Goal: Task Accomplishment & Management: Complete application form

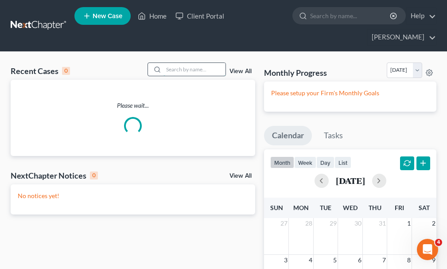
click at [185, 63] on input "search" at bounding box center [195, 69] width 62 height 13
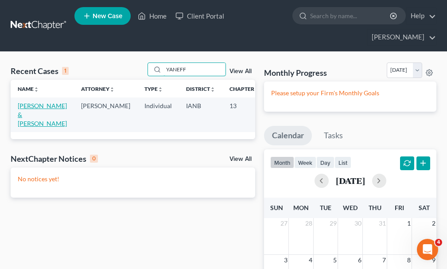
type input "YANEFF"
click at [23, 102] on link "[PERSON_NAME] & [PERSON_NAME]" at bounding box center [42, 114] width 49 height 25
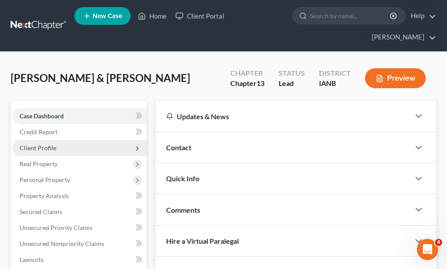
click at [38, 144] on span "Client Profile" at bounding box center [38, 148] width 37 height 8
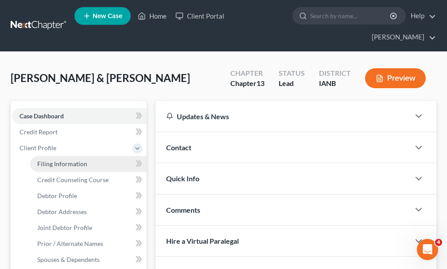
click at [48, 160] on span "Filing Information" at bounding box center [62, 164] width 50 height 8
select select "1"
select select "3"
select select "16"
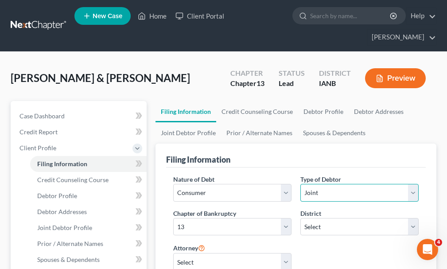
click at [334, 184] on select "Select Individual Joint" at bounding box center [360, 193] width 118 height 18
select select "0"
click at [301, 184] on select "Select Individual Joint" at bounding box center [360, 193] width 118 height 18
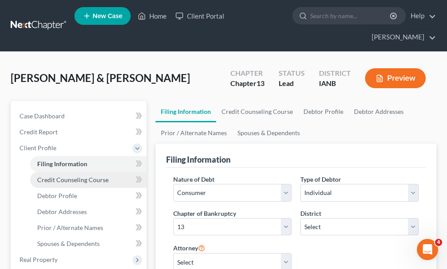
click at [59, 176] on span "Credit Counseling Course" at bounding box center [72, 180] width 71 height 8
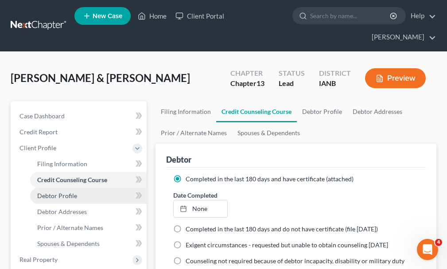
click at [60, 192] on span "Debtor Profile" at bounding box center [57, 196] width 40 height 8
select select "1"
select select "3"
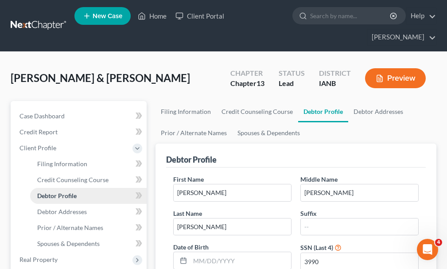
radio input "true"
drag, startPoint x: 176, startPoint y: 180, endPoint x: 158, endPoint y: 182, distance: 17.8
type input "l"
type input "[PERSON_NAME]"
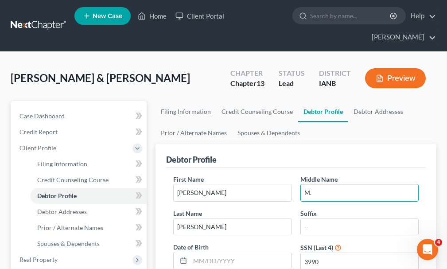
type input "M."
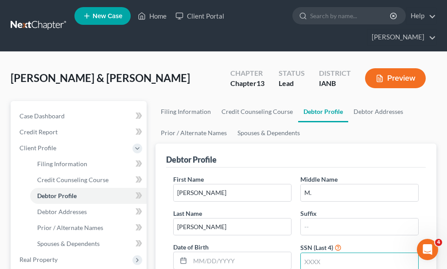
scroll to position [145, 0]
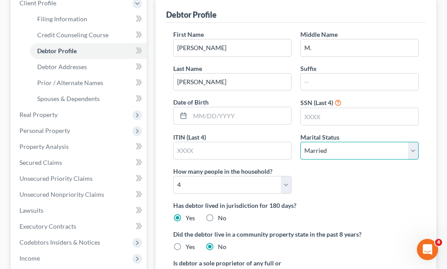
click at [363, 142] on select "Select Single Married Separated Divorced Widowed" at bounding box center [360, 151] width 118 height 18
select select "0"
click at [301, 142] on select "Select Single Married Separated Divorced Widowed" at bounding box center [360, 151] width 118 height 18
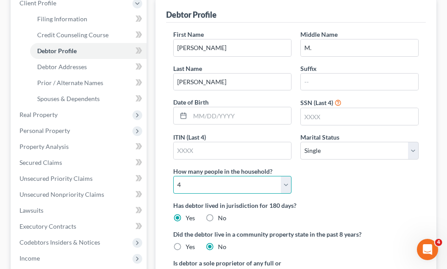
click at [211, 176] on select "Select 1 2 3 4 5 6 7 8 9 10 11 12 13 14 15 16 17 18 19 20" at bounding box center [232, 185] width 118 height 18
select select "2"
click at [173, 176] on select "Select 1 2 3 4 5 6 7 8 9 10 11 12 13 14 15 16 17 18 19 20" at bounding box center [232, 185] width 118 height 18
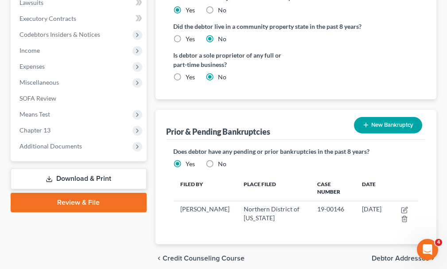
scroll to position [374, 0]
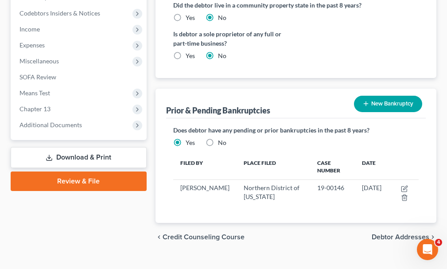
click at [385, 234] on span "Debtor Addresses" at bounding box center [401, 237] width 58 height 7
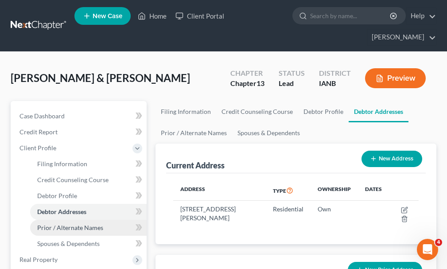
click at [82, 224] on span "Prior / Alternate Names" at bounding box center [70, 228] width 66 height 8
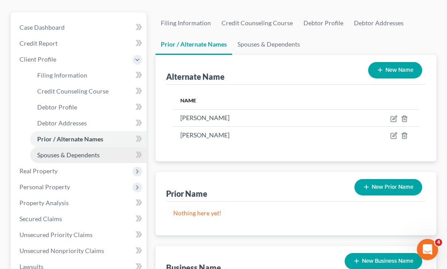
click at [64, 151] on span "Spouses & Dependents" at bounding box center [68, 155] width 63 height 8
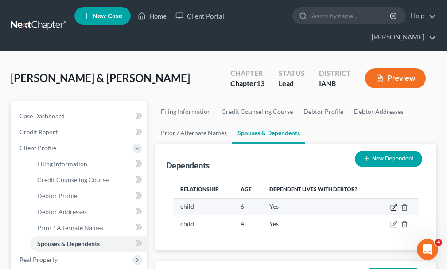
click at [394, 204] on icon "button" at bounding box center [395, 206] width 4 height 4
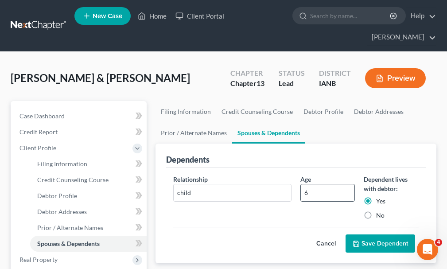
click at [326, 184] on input "6" at bounding box center [328, 192] width 54 height 17
type input "7"
click at [376, 235] on button "Save Dependent" at bounding box center [381, 244] width 70 height 19
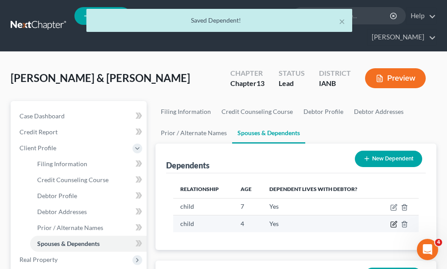
click at [394, 221] on icon "button" at bounding box center [394, 224] width 7 height 7
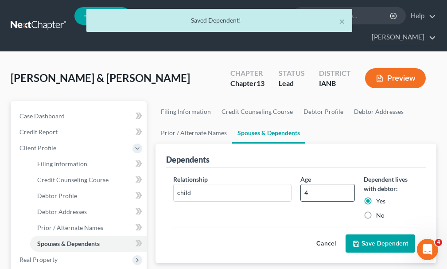
click at [325, 184] on input "4" at bounding box center [328, 192] width 54 height 17
type input "6"
click at [367, 235] on button "Save Dependent" at bounding box center [381, 244] width 70 height 19
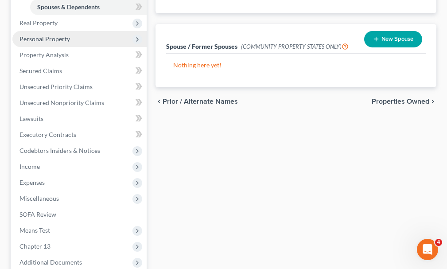
scroll to position [266, 0]
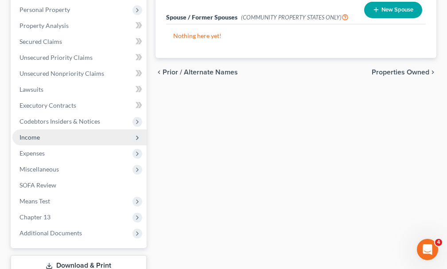
click at [31, 133] on span "Income" at bounding box center [30, 137] width 20 height 8
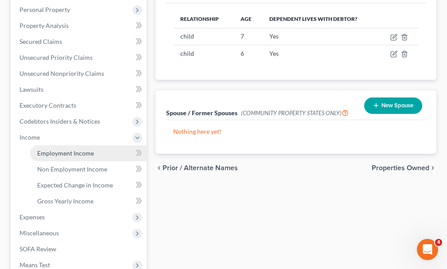
click at [61, 149] on span "Employment Income" at bounding box center [65, 153] width 57 height 8
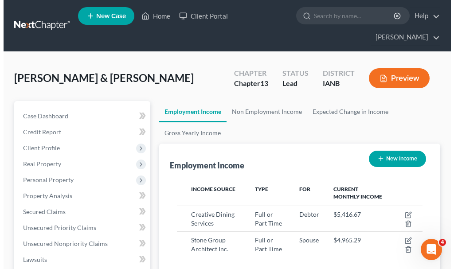
scroll to position [123, 263]
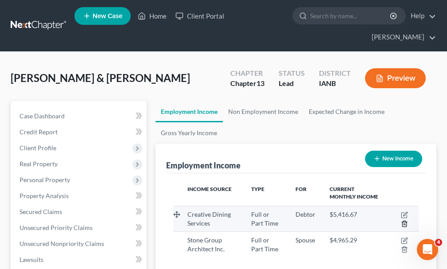
click at [405, 220] on icon "button" at bounding box center [404, 223] width 7 height 7
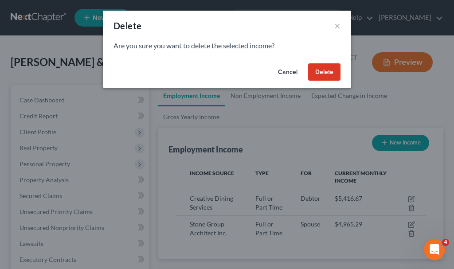
click at [323, 69] on button "Delete" at bounding box center [324, 72] width 32 height 18
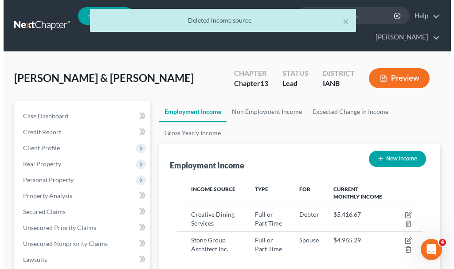
scroll to position [443326, 443186]
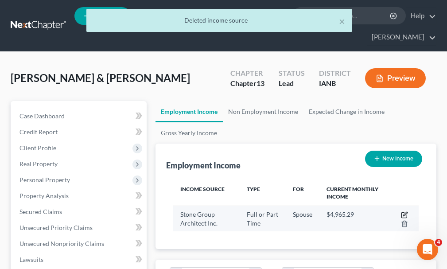
click at [404, 212] on icon "button" at bounding box center [404, 215] width 7 height 7
select select "0"
select select "2"
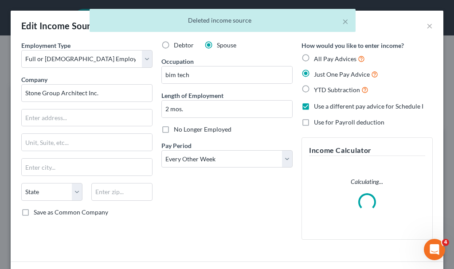
scroll to position [125, 268]
click at [174, 45] on label "Debtor" at bounding box center [184, 45] width 20 height 9
click at [177, 45] on input "Debtor" at bounding box center [180, 44] width 6 height 6
radio input "true"
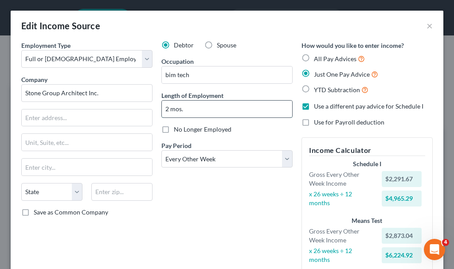
click at [192, 110] on input "2 mos." at bounding box center [227, 109] width 130 height 17
type input "2"
type input "1.5 yrs."
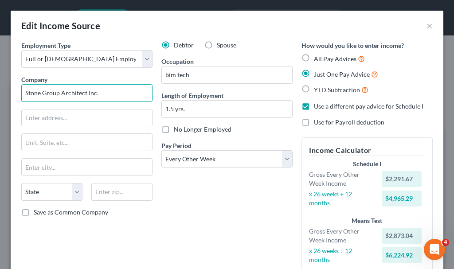
click at [110, 93] on input "Stone Group Architect Inc." at bounding box center [86, 93] width 131 height 18
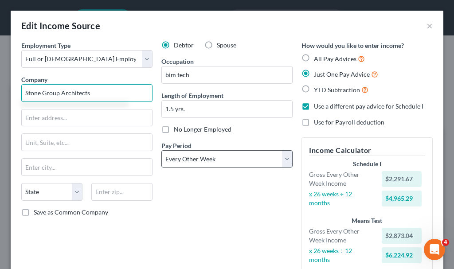
type input "Stone Group Architects"
click at [199, 158] on select "Select Monthly Twice Monthly Every Other Week Weekly" at bounding box center [226, 159] width 131 height 18
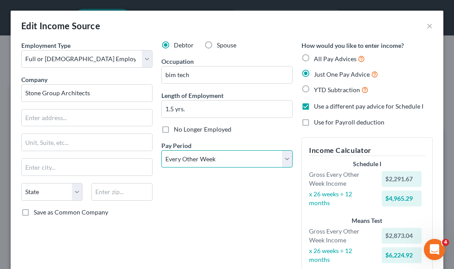
select select "0"
click at [161, 150] on select "Select Monthly Twice Monthly Every Other Week Weekly" at bounding box center [226, 159] width 131 height 18
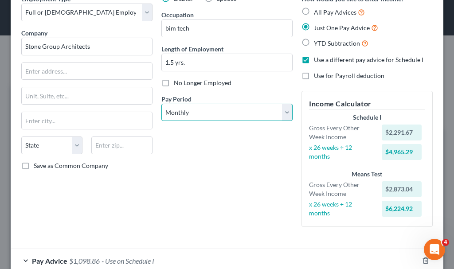
scroll to position [123, 0]
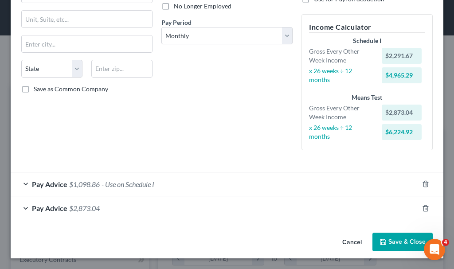
click at [119, 183] on span "- Use on Schedule I" at bounding box center [128, 184] width 53 height 8
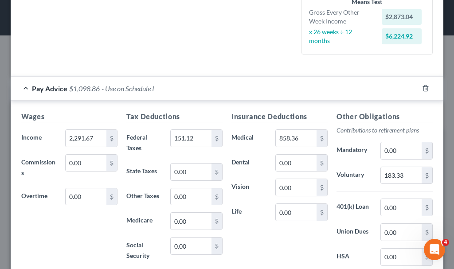
scroll to position [256, 0]
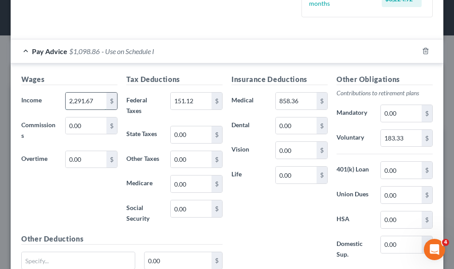
click at [97, 100] on input "2,291.67" at bounding box center [86, 101] width 41 height 17
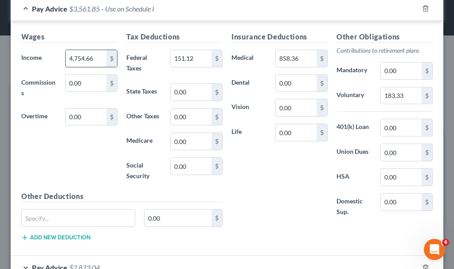
type input "4,754.66"
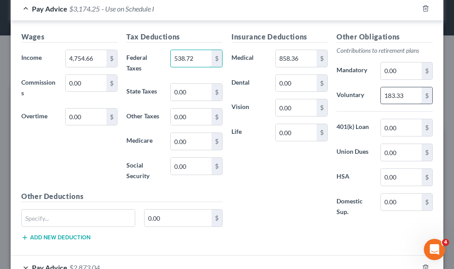
type input "538.72"
click at [412, 96] on input "183.33" at bounding box center [401, 95] width 41 height 17
type input "350.76"
click at [304, 58] on input "858.36" at bounding box center [296, 58] width 41 height 17
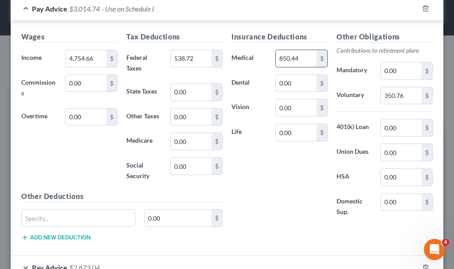
type input "850.44"
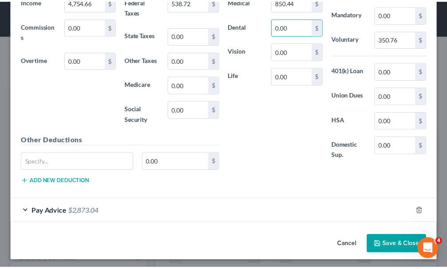
scroll to position [316, 0]
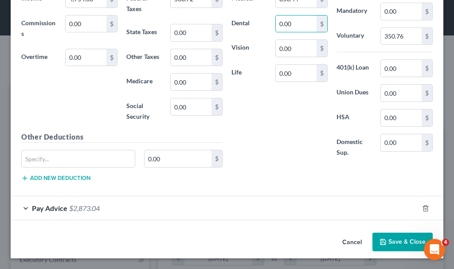
click at [387, 241] on button "Save & Close" at bounding box center [402, 242] width 60 height 19
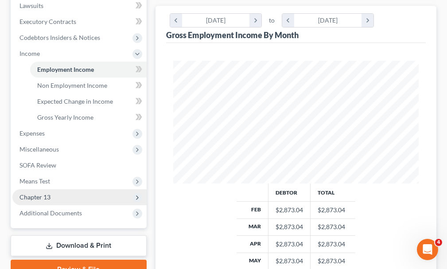
scroll to position [266, 0]
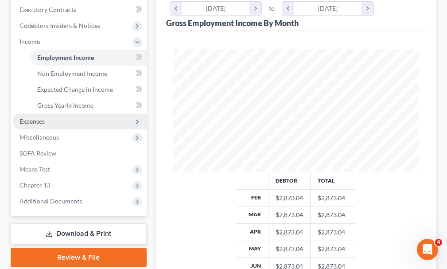
click at [31, 118] on span "Expenses" at bounding box center [32, 122] width 25 height 8
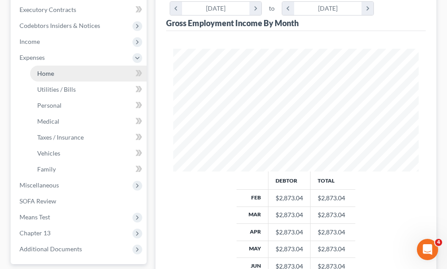
click at [43, 70] on span "Home" at bounding box center [45, 74] width 17 height 8
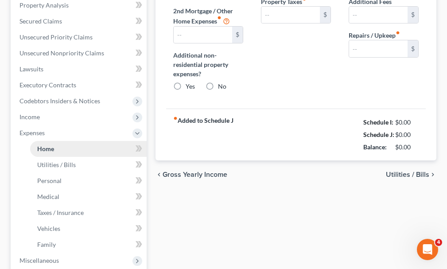
type input "1,225.50"
type input "0.00"
radio input "true"
type input "0.00"
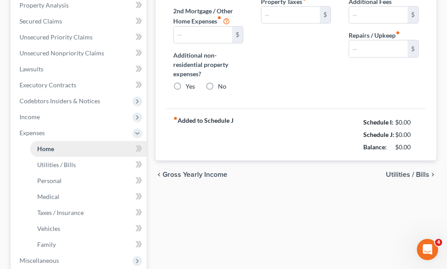
type input "0.00"
type input "135.00"
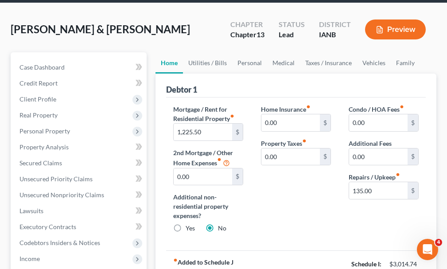
scroll to position [89, 0]
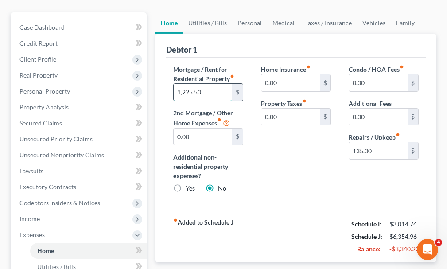
click at [210, 84] on input "1,225.50" at bounding box center [203, 92] width 59 height 17
type input "1,336.98"
click at [388, 142] on input "135.00" at bounding box center [378, 150] width 59 height 17
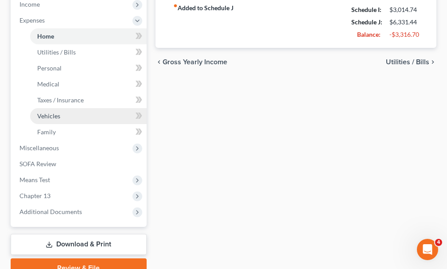
scroll to position [310, 0]
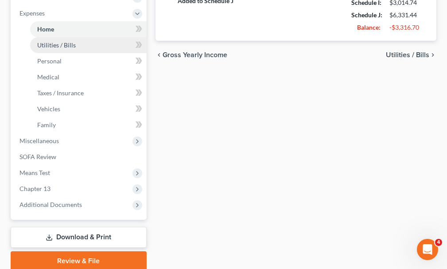
click at [49, 41] on span "Utilities / Bills" at bounding box center [56, 45] width 39 height 8
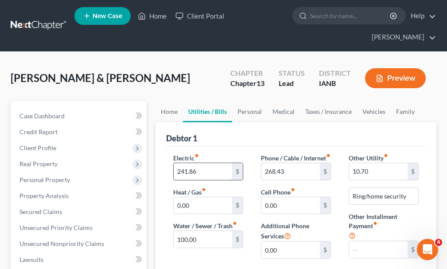
click at [208, 163] on input "241.86" at bounding box center [203, 171] width 59 height 17
type input "192"
type input "192.05"
type input "21.39"
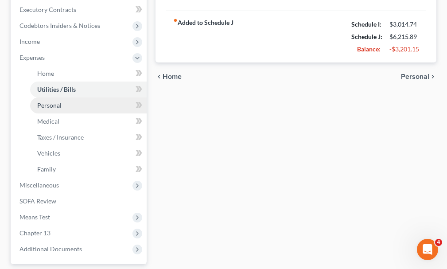
click at [50, 102] on span "Personal" at bounding box center [49, 106] width 24 height 8
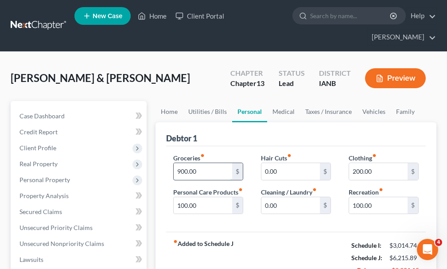
click at [208, 163] on input "900.00" at bounding box center [203, 171] width 59 height 17
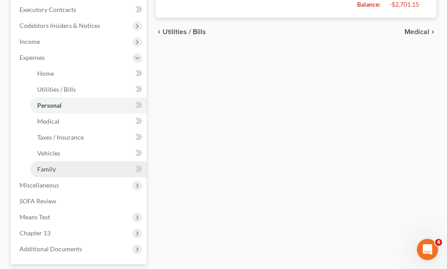
type input "400.00"
click at [45, 165] on span "Family" at bounding box center [46, 169] width 19 height 8
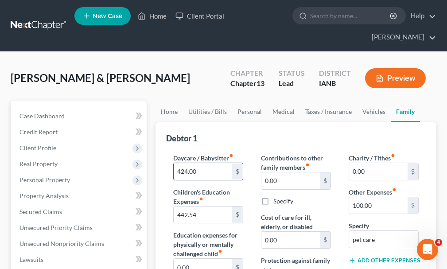
click at [203, 163] on input "424.00" at bounding box center [203, 171] width 59 height 17
click at [212, 207] on input "442.54" at bounding box center [203, 215] width 59 height 17
type input "325"
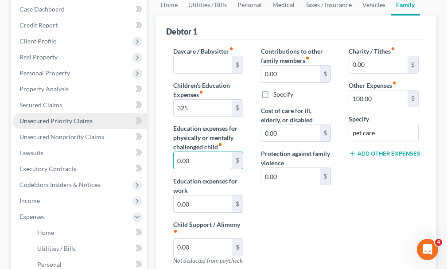
scroll to position [133, 0]
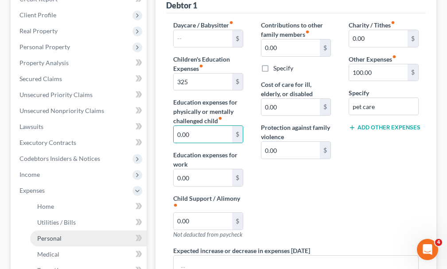
click at [47, 235] on span "Personal" at bounding box center [49, 239] width 24 height 8
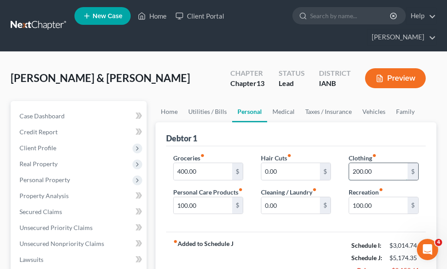
click at [383, 163] on input "200.00" at bounding box center [378, 171] width 59 height 17
type input "50"
click at [198, 198] on input "100.00" at bounding box center [203, 205] width 59 height 17
type input "50"
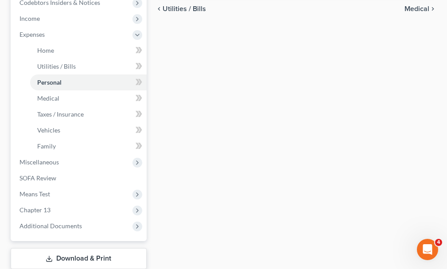
scroll to position [310, 0]
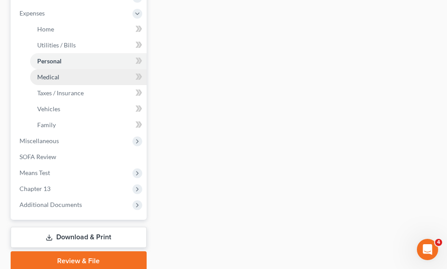
click at [45, 73] on span "Medical" at bounding box center [48, 77] width 22 height 8
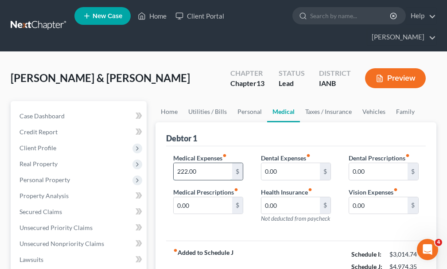
click at [202, 163] on input "222.00" at bounding box center [203, 171] width 59 height 17
type input "0"
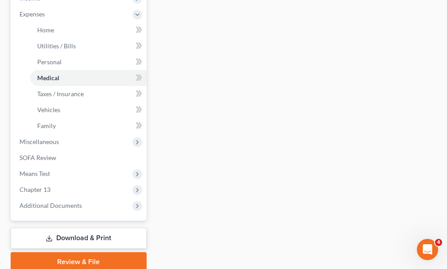
scroll to position [310, 0]
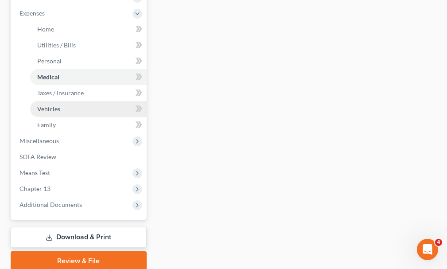
click at [47, 105] on span "Vehicles" at bounding box center [48, 109] width 23 height 8
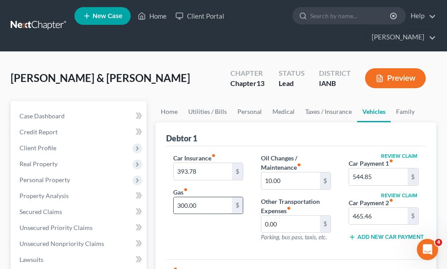
click at [203, 197] on input "300.00" at bounding box center [203, 205] width 59 height 17
type input "115"
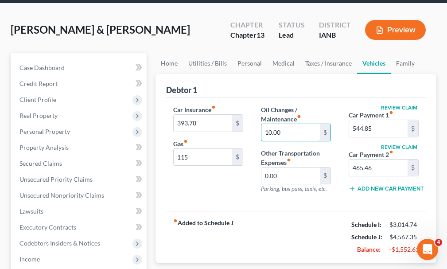
scroll to position [44, 0]
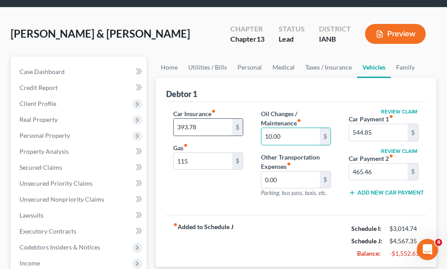
click at [211, 119] on input "393.78" at bounding box center [203, 127] width 59 height 17
type input "118.94"
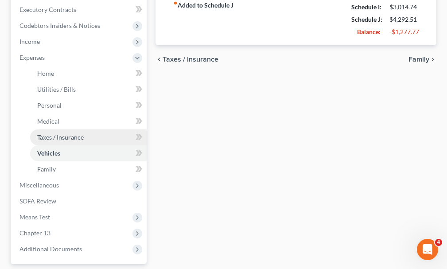
click at [58, 133] on span "Taxes / Insurance" at bounding box center [60, 137] width 47 height 8
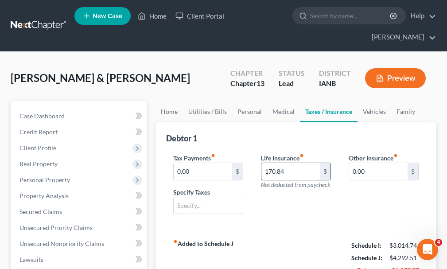
click at [290, 163] on input "170.84" at bounding box center [291, 171] width 59 height 17
type input "0"
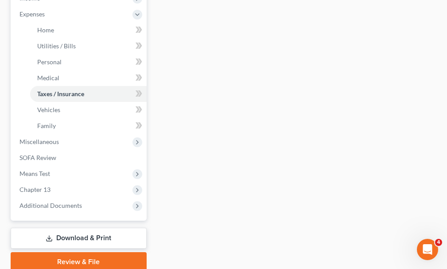
scroll to position [310, 0]
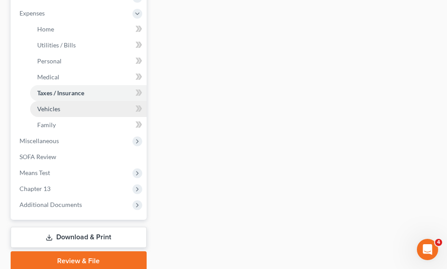
click at [46, 105] on span "Vehicles" at bounding box center [48, 109] width 23 height 8
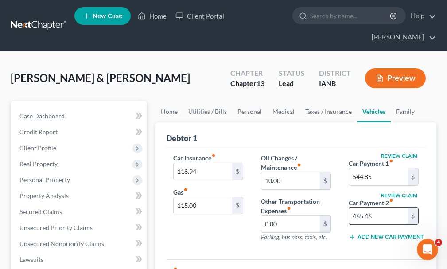
click at [391, 208] on input "465.46" at bounding box center [378, 216] width 59 height 17
type input "0"
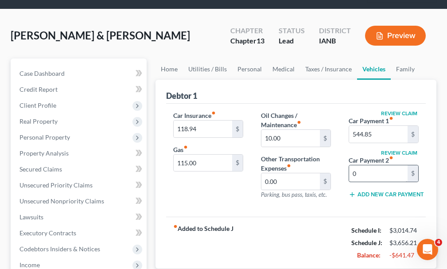
scroll to position [44, 0]
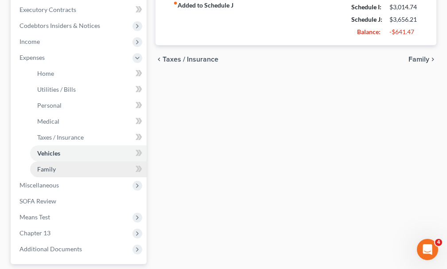
click at [38, 165] on span "Family" at bounding box center [46, 169] width 19 height 8
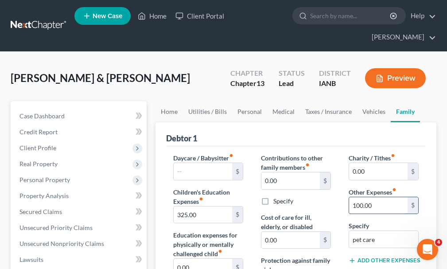
click at [379, 197] on input "100.00" at bounding box center [378, 205] width 59 height 17
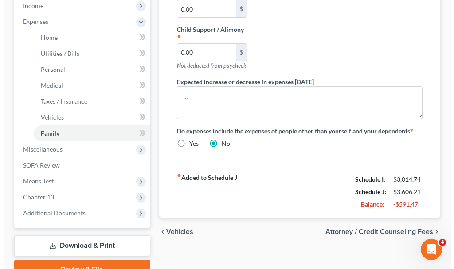
scroll to position [330, 0]
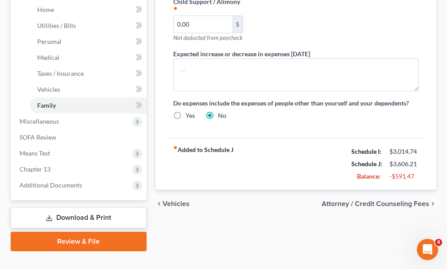
click at [75, 208] on link "Download & Print" at bounding box center [79, 218] width 136 height 21
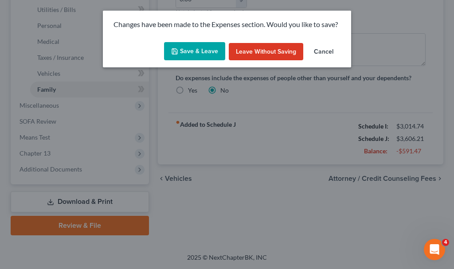
click at [190, 49] on button "Save & Leave" at bounding box center [194, 51] width 61 height 19
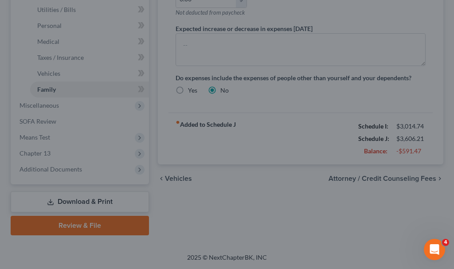
type input "50.00"
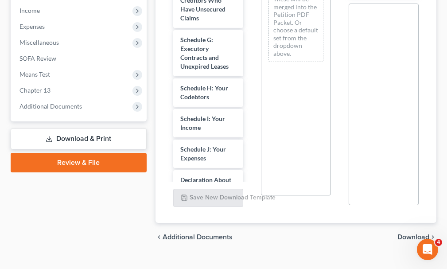
scroll to position [177, 0]
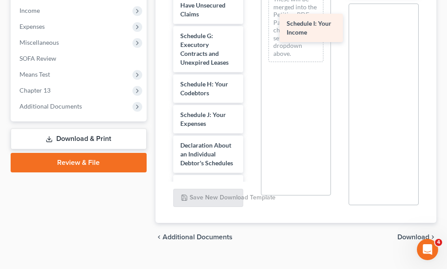
drag, startPoint x: 195, startPoint y: 102, endPoint x: 297, endPoint y: 22, distance: 129.2
click at [251, 22] on div "Schedule I: Your Income Voluntary Petition for Individuals Filing for Bankruptc…" at bounding box center [208, 91] width 84 height 656
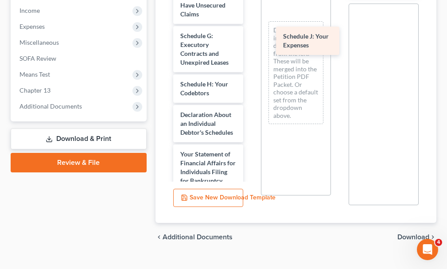
drag, startPoint x: 200, startPoint y: 102, endPoint x: 302, endPoint y: 37, distance: 120.8
click at [251, 37] on div "Schedule J: Your Expenses Voluntary Petition for Individuals Filing for Bankrup…" at bounding box center [208, 75] width 84 height 625
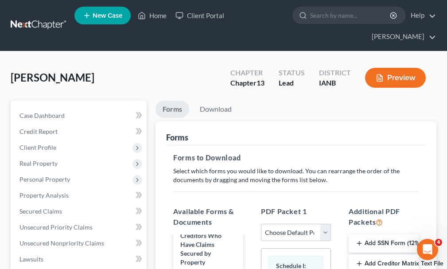
scroll to position [0, 0]
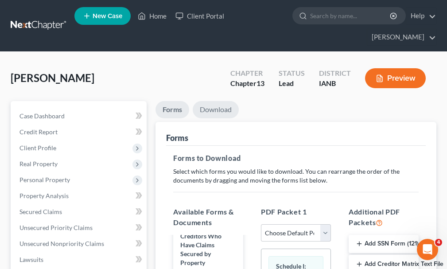
click at [218, 101] on link "Download" at bounding box center [216, 109] width 46 height 17
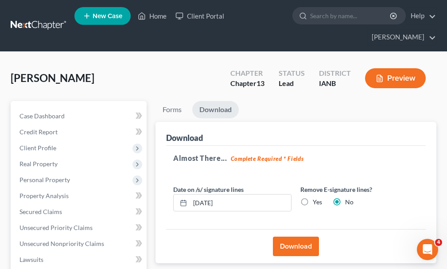
click at [293, 237] on button "Download" at bounding box center [296, 247] width 46 height 20
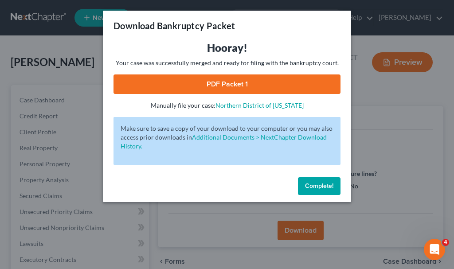
click at [162, 86] on link "PDF Packet 1" at bounding box center [227, 84] width 227 height 20
click at [310, 183] on span "Complete!" at bounding box center [319, 186] width 28 height 8
